Goal: Task Accomplishment & Management: Manage account settings

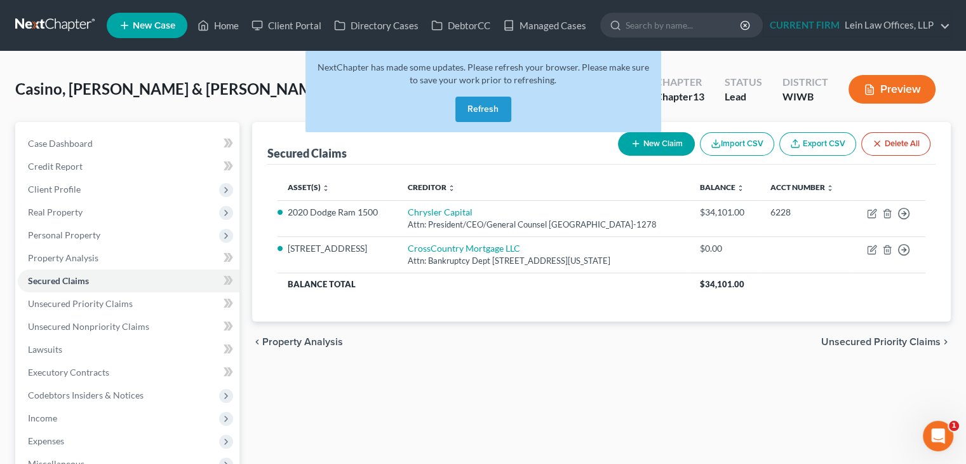
click at [496, 114] on button "Refresh" at bounding box center [484, 109] width 56 height 25
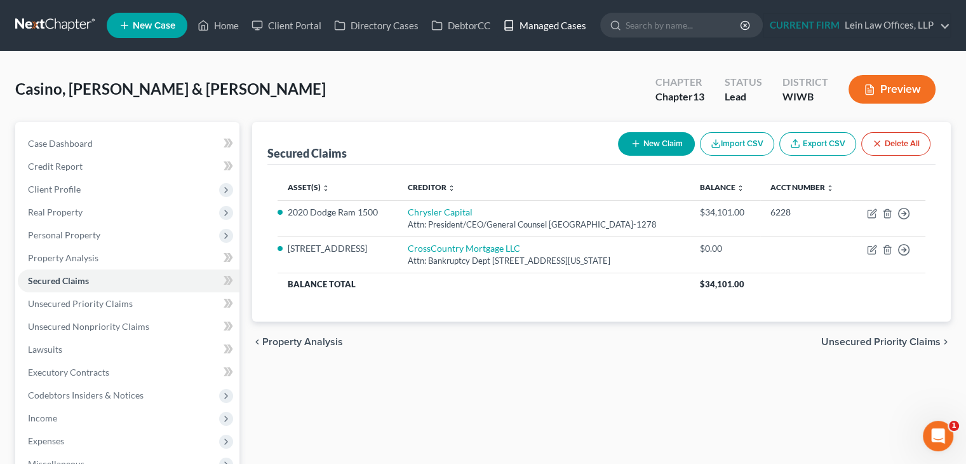
click at [553, 24] on link "Managed Cases" at bounding box center [545, 25] width 96 height 23
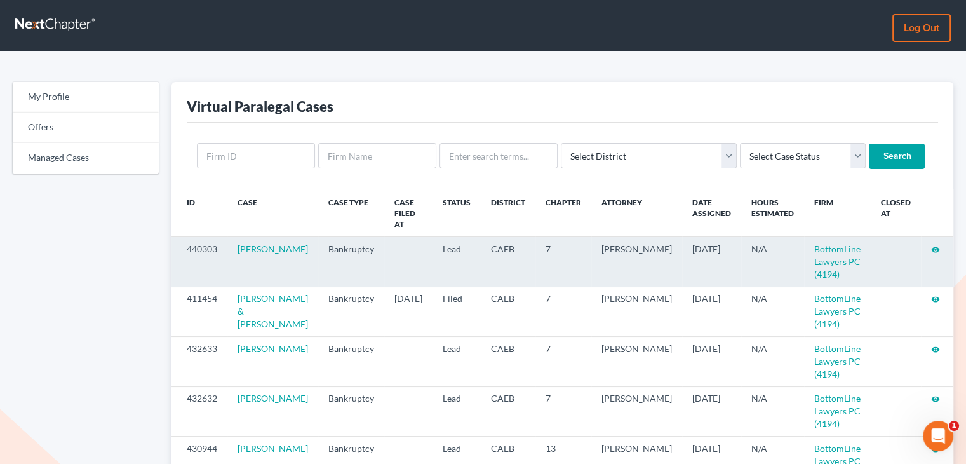
click at [935, 245] on icon "visibility" at bounding box center [935, 249] width 9 height 9
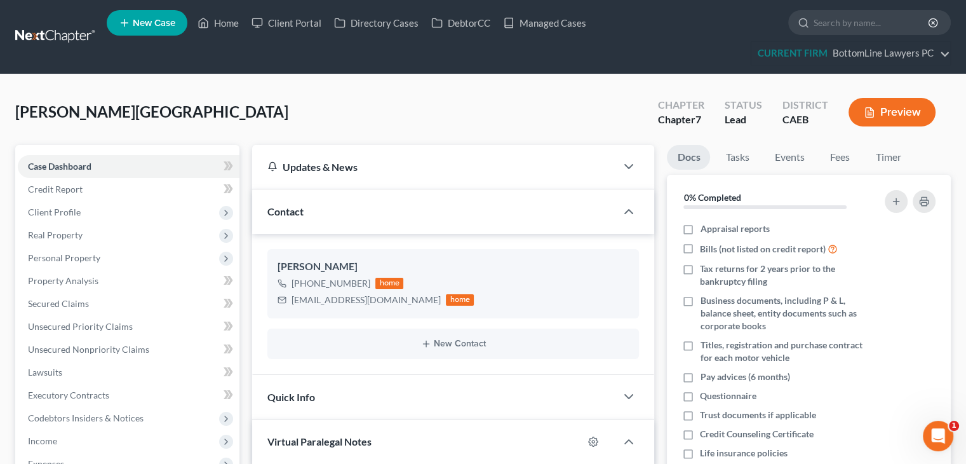
scroll to position [179, 0]
click at [300, 25] on link "Client Portal" at bounding box center [286, 22] width 83 height 23
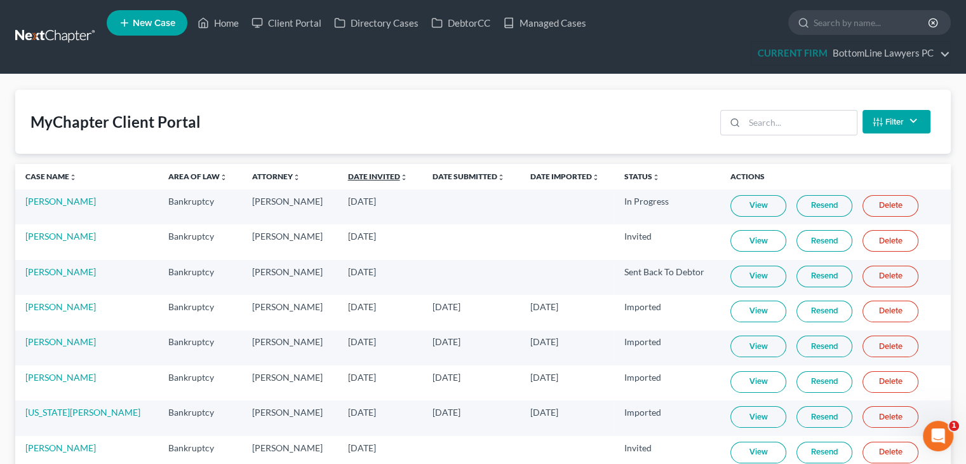
click at [348, 175] on link "Date Invited unfold_more expand_more expand_less" at bounding box center [378, 177] width 60 height 10
click at [348, 175] on link "Date Invited unfold_more expand_more expand_less" at bounding box center [378, 177] width 61 height 10
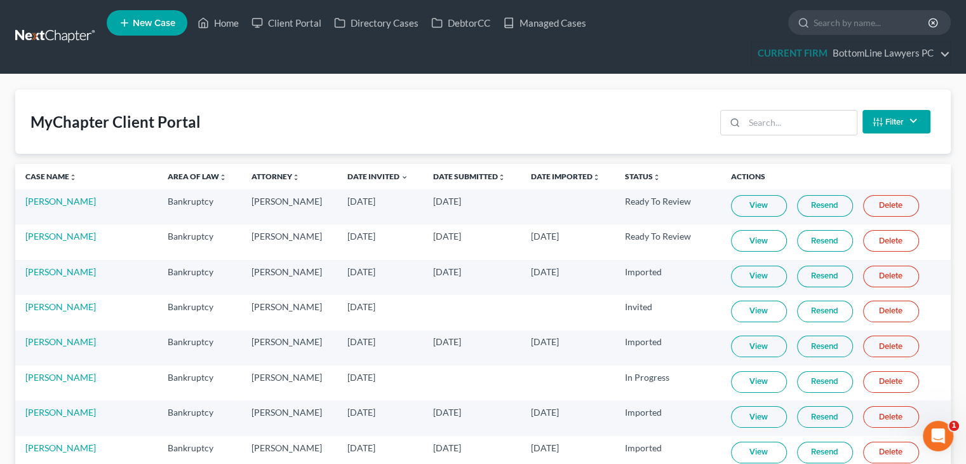
click at [741, 204] on link "View" at bounding box center [759, 206] width 56 height 22
click at [62, 196] on link "[PERSON_NAME]" at bounding box center [60, 201] width 71 height 11
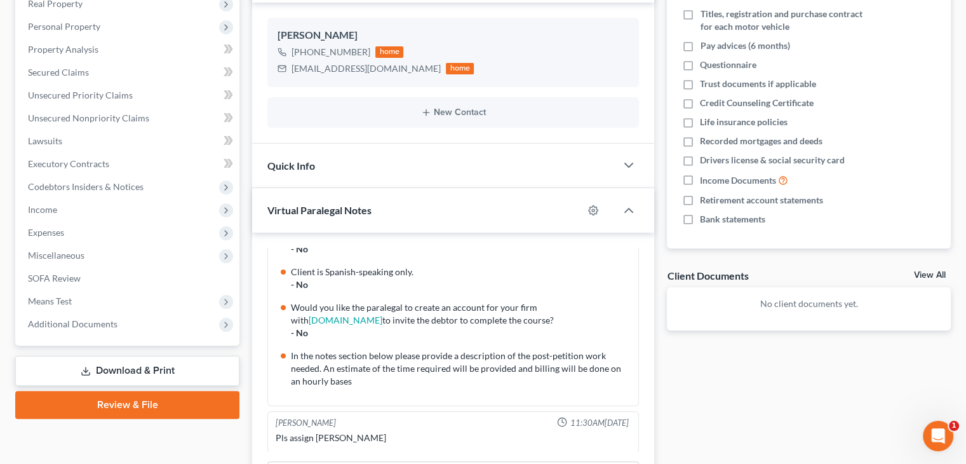
scroll to position [254, 0]
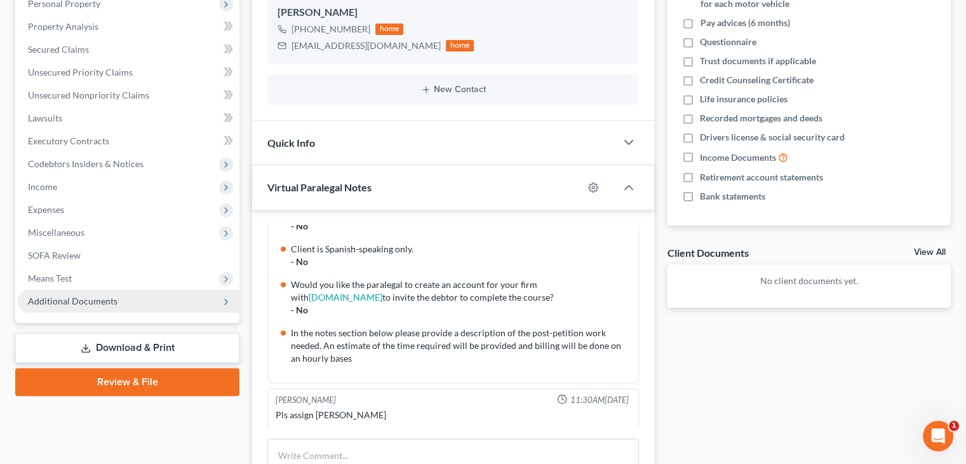
click at [151, 300] on span "Additional Documents" at bounding box center [129, 301] width 222 height 23
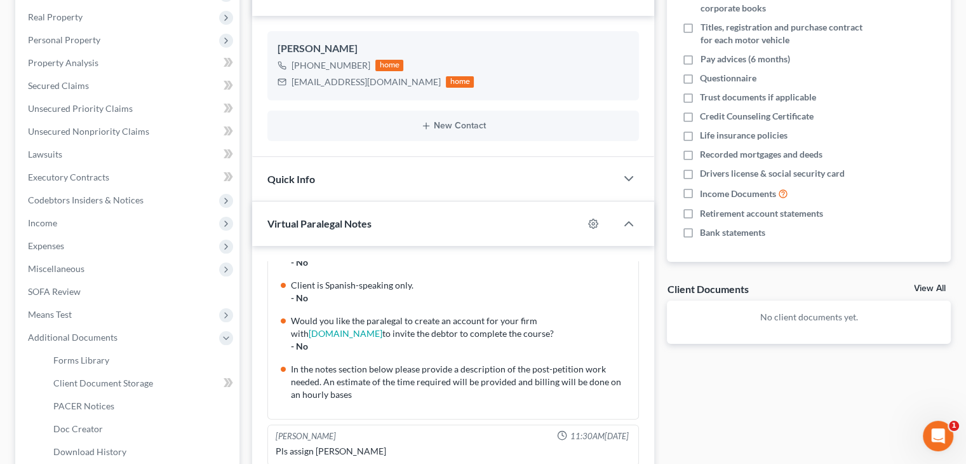
scroll to position [0, 0]
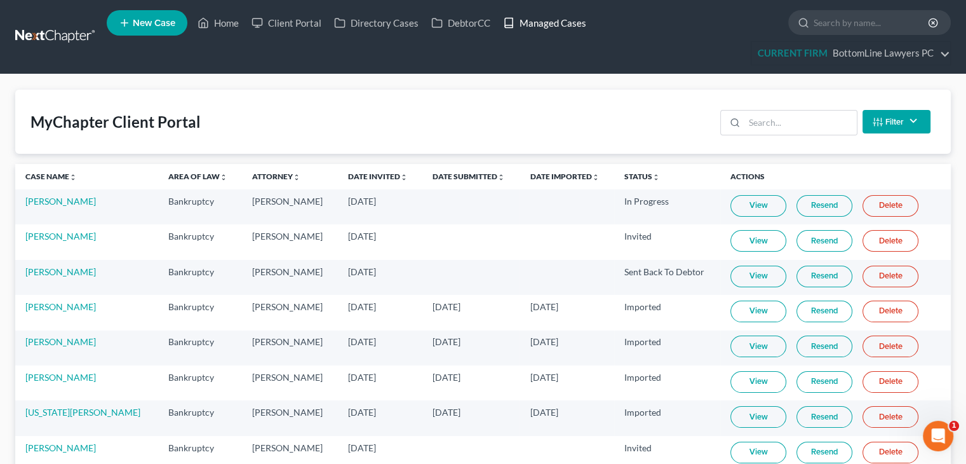
click at [544, 21] on link "Managed Cases" at bounding box center [545, 22] width 96 height 23
